Goal: Find contact information: Find contact information

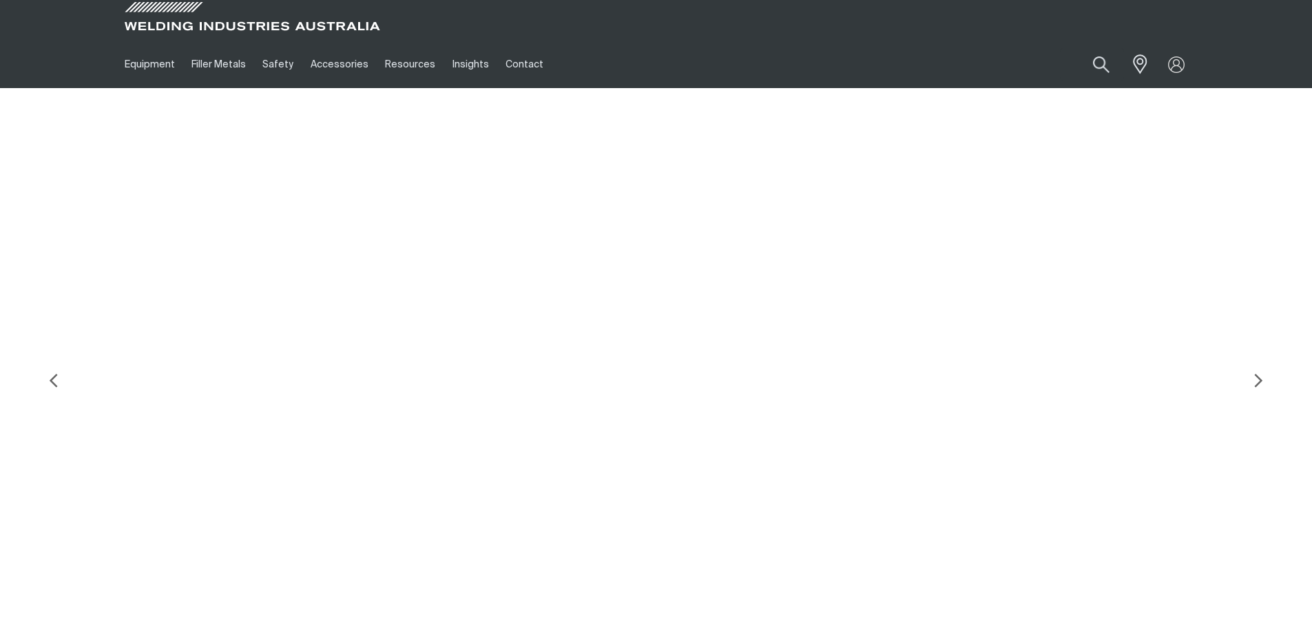
click at [510, 65] on link "Contact" at bounding box center [524, 65] width 54 height 48
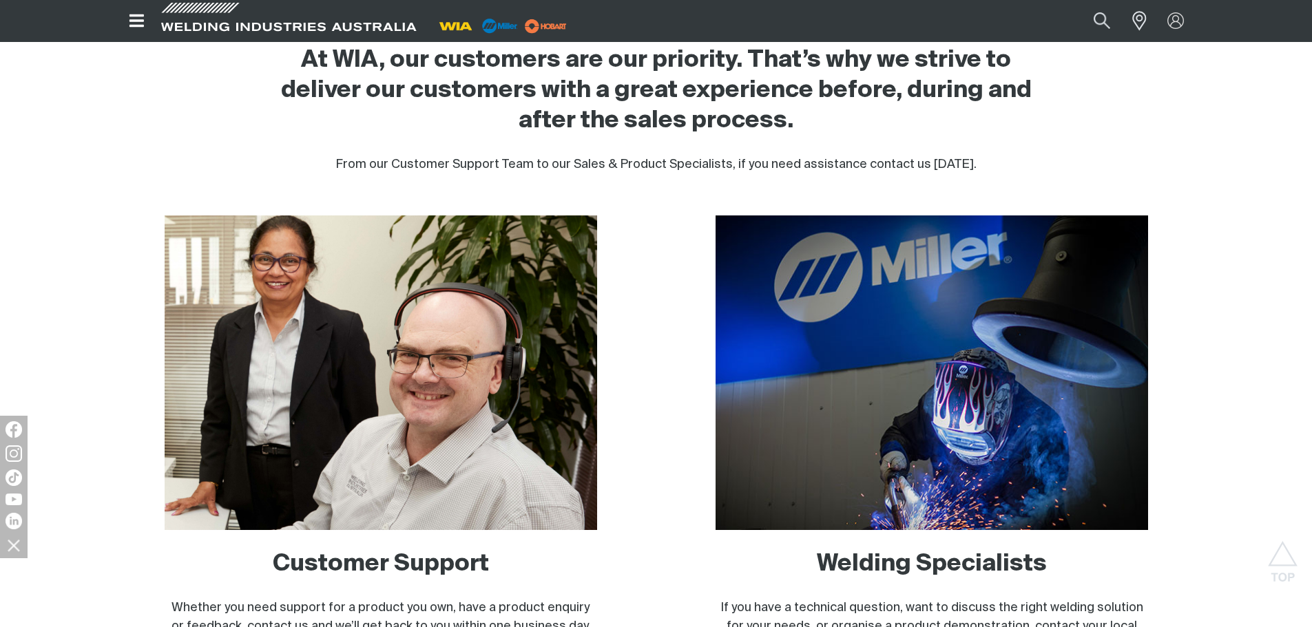
scroll to position [895, 0]
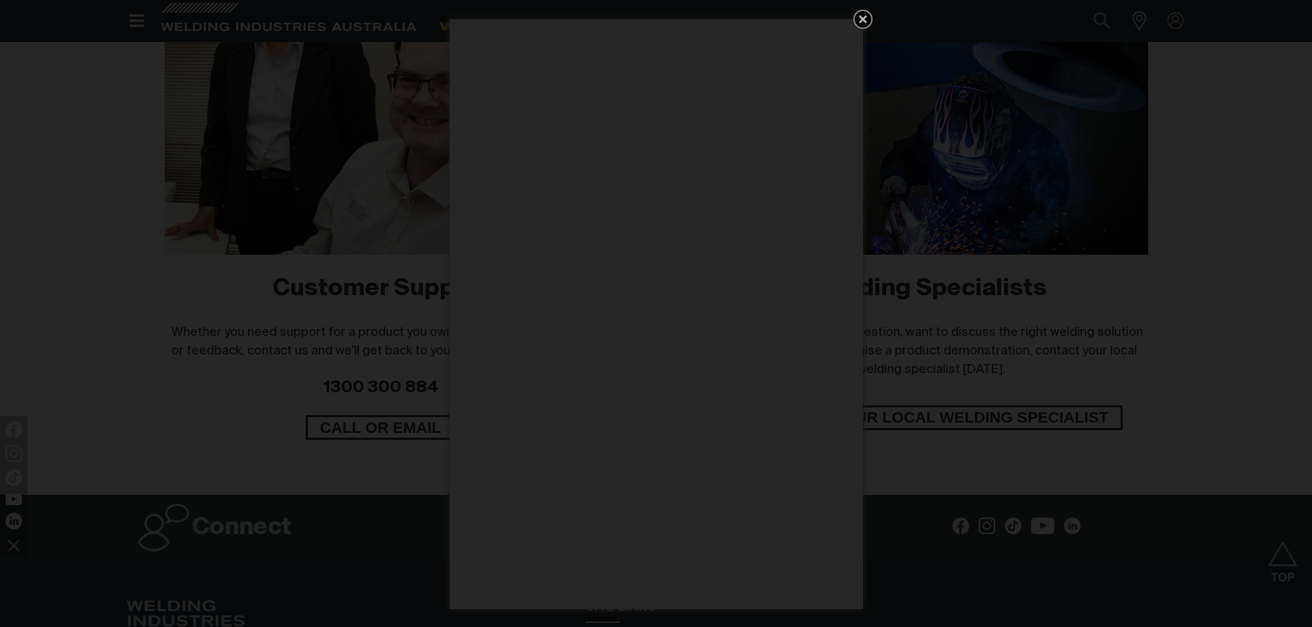
click at [866, 15] on icon "Get 5 WIA Welding Guides Free!" at bounding box center [862, 19] width 17 height 17
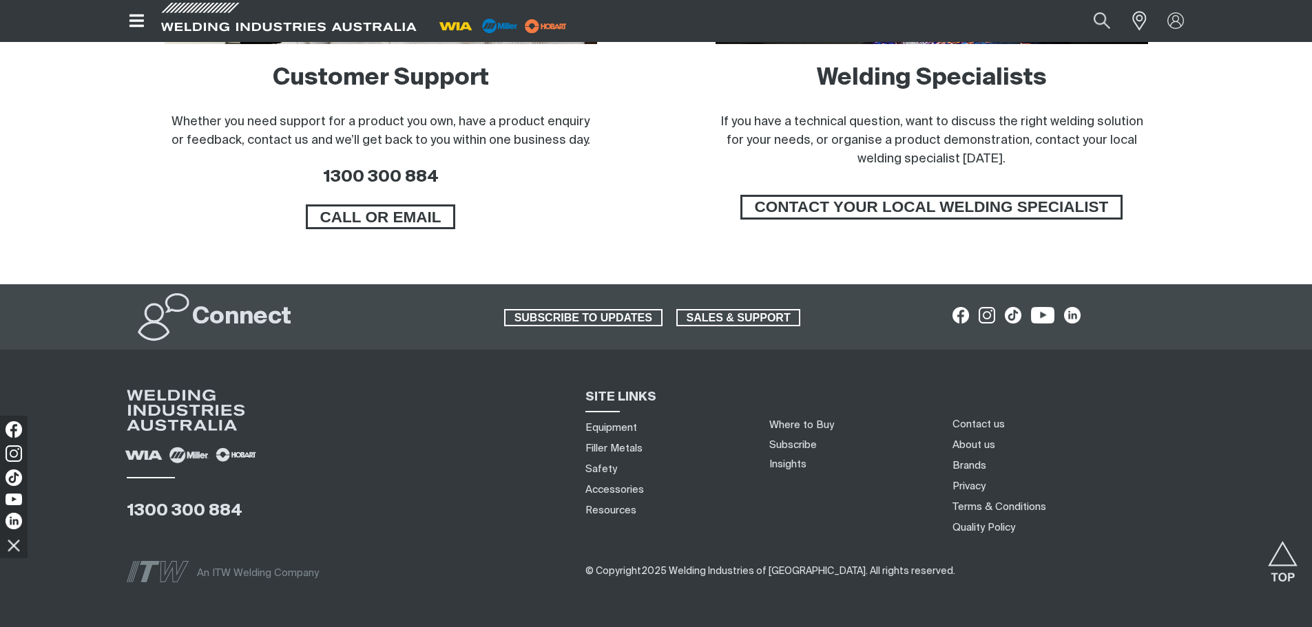
scroll to position [1167, 0]
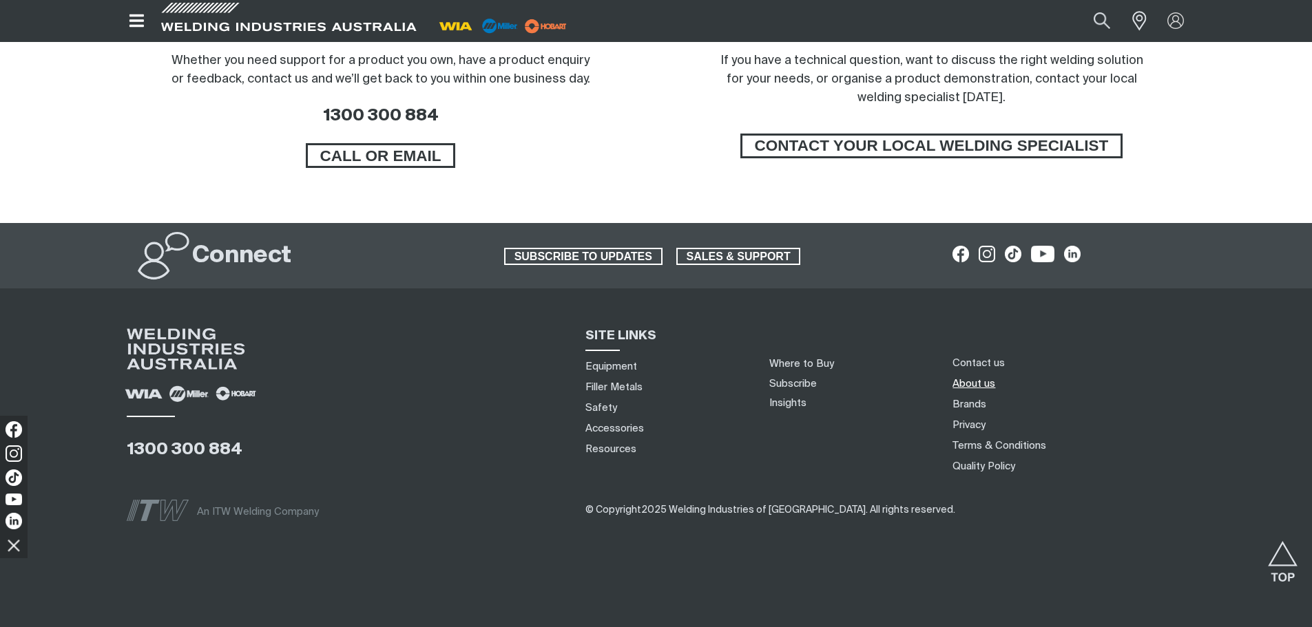
click at [987, 379] on link "About us" at bounding box center [973, 384] width 43 height 14
